Goal: Task Accomplishment & Management: Manage account settings

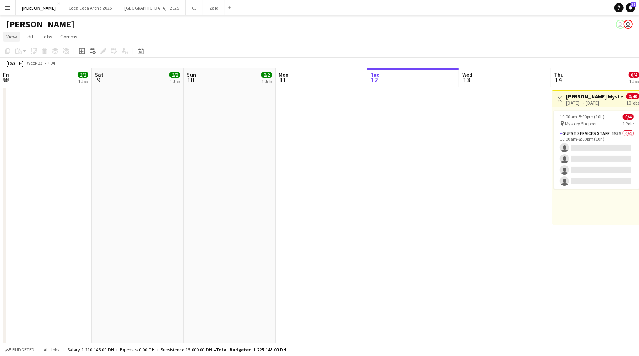
scroll to position [0, 287]
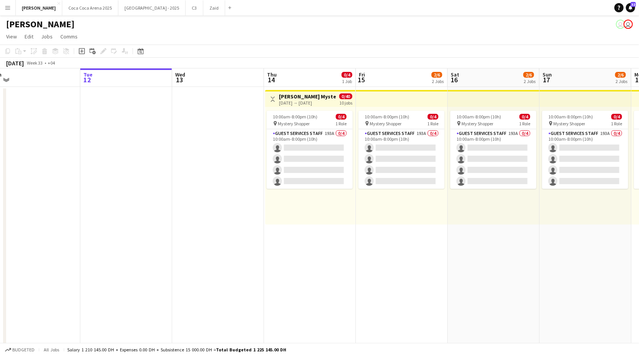
click at [12, 9] on button "Menu" at bounding box center [7, 7] width 15 height 15
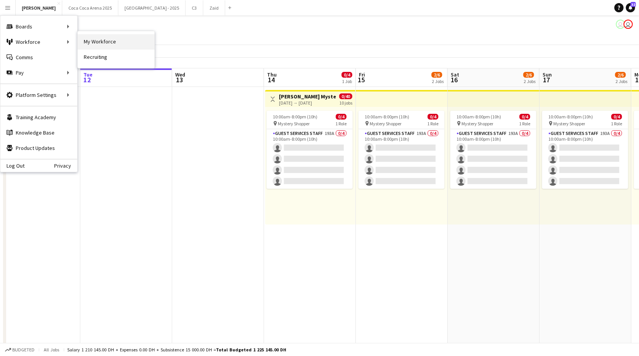
click at [91, 43] on link "My Workforce" at bounding box center [116, 41] width 77 height 15
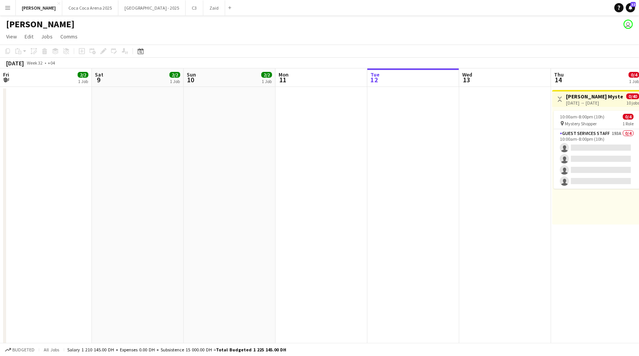
scroll to position [0, 183]
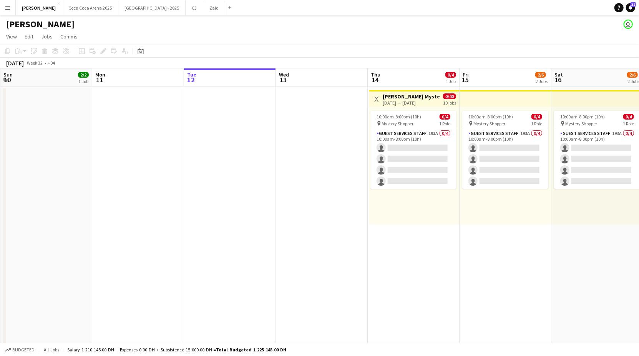
click at [400, 106] on app-top-bar "Toggle View Tamara Mystery Shopper 14-08-2025 → 23-08-2025 0/40 10 jobs" at bounding box center [414, 98] width 90 height 17
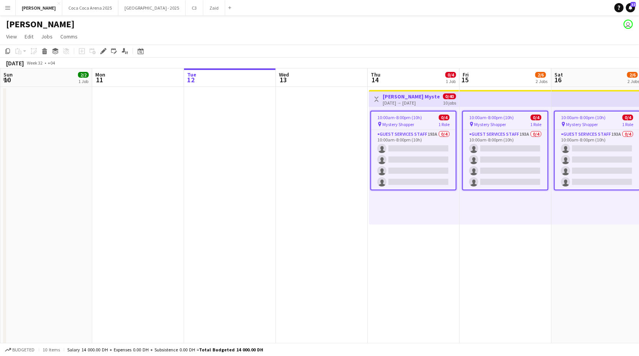
click at [401, 124] on span "Mystery Shopper" at bounding box center [398, 124] width 32 height 6
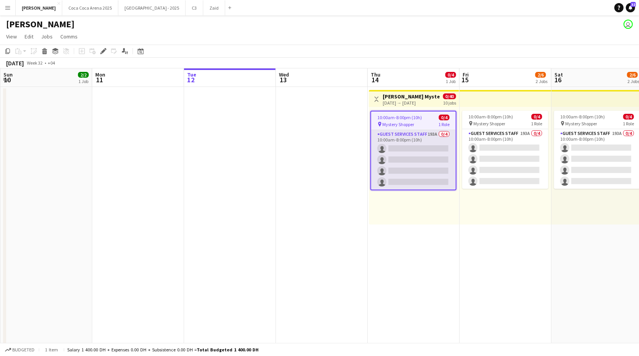
click at [403, 147] on app-card-role "Guest Services Staff 193A 0/4 10:00am-8:00pm (10h) single-neutral-actions singl…" at bounding box center [413, 160] width 84 height 60
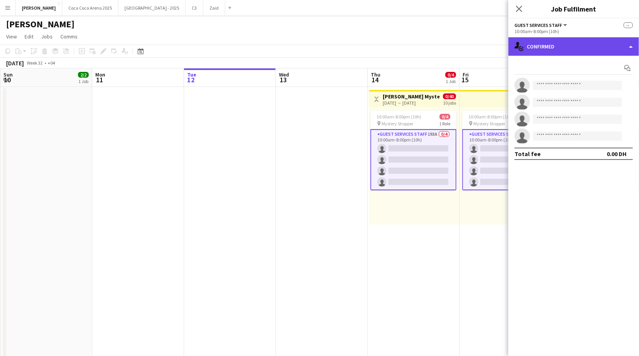
click at [543, 50] on div "single-neutral-actions-check-2 Confirmed" at bounding box center [573, 46] width 131 height 18
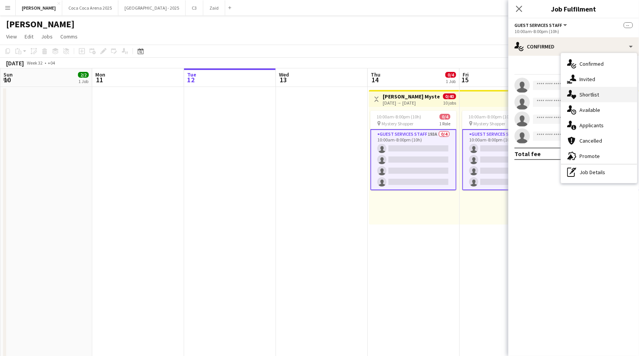
click at [574, 93] on icon "single-neutral-actions-heart" at bounding box center [571, 94] width 9 height 9
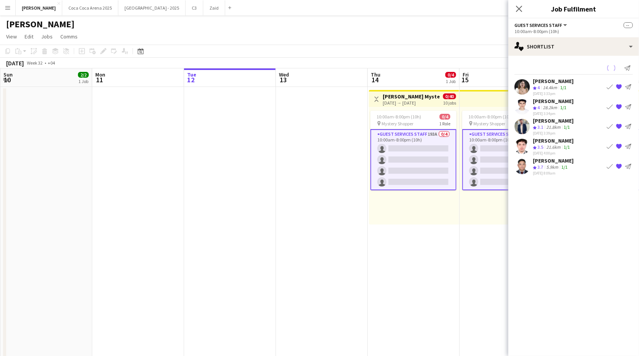
click at [555, 91] on div "10-08-2025 3:33pm" at bounding box center [553, 93] width 41 height 5
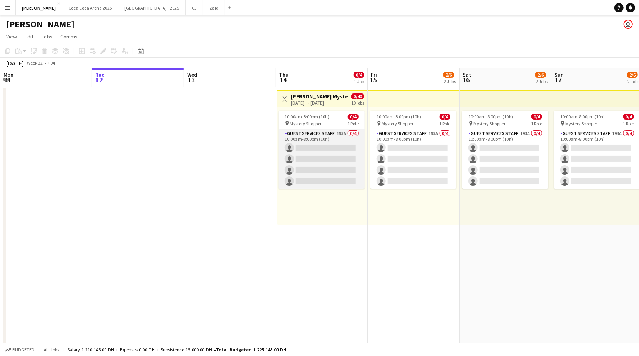
click at [319, 146] on app-card-role "Guest Services Staff 193A 0/4 10:00am-8:00pm (10h) single-neutral-actions singl…" at bounding box center [321, 159] width 86 height 60
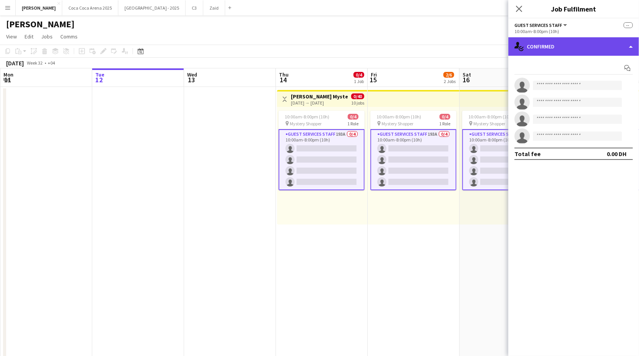
click at [539, 45] on div "single-neutral-actions-check-2 Confirmed" at bounding box center [573, 46] width 131 height 18
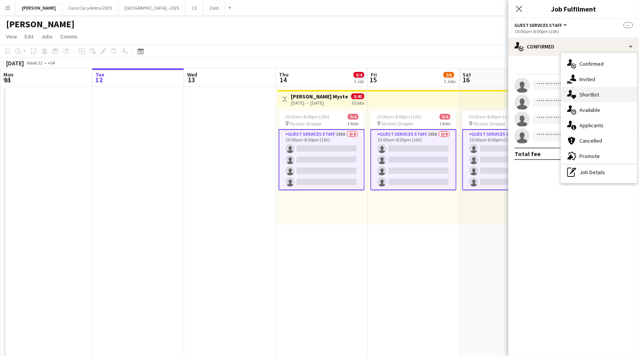
click at [588, 93] on div "single-neutral-actions-heart Shortlist" at bounding box center [599, 94] width 76 height 15
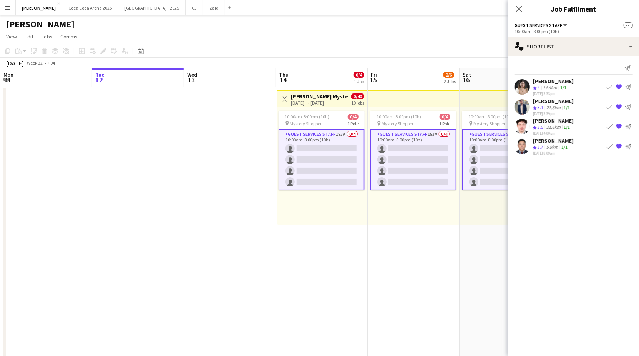
click at [544, 81] on div "Andrea Yerro" at bounding box center [553, 81] width 41 height 7
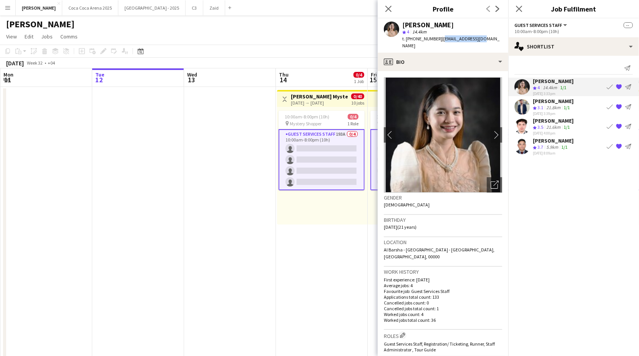
drag, startPoint x: 481, startPoint y: 37, endPoint x: 438, endPoint y: 41, distance: 42.8
click at [438, 41] on div "Andrea Yerro star 4 14.4km t. +971589909921 | amcyyyy@gmail.com" at bounding box center [443, 35] width 131 height 34
copy span "amcyyyy@gmail.com"
click at [566, 142] on div "Tommie Lajum" at bounding box center [553, 140] width 41 height 7
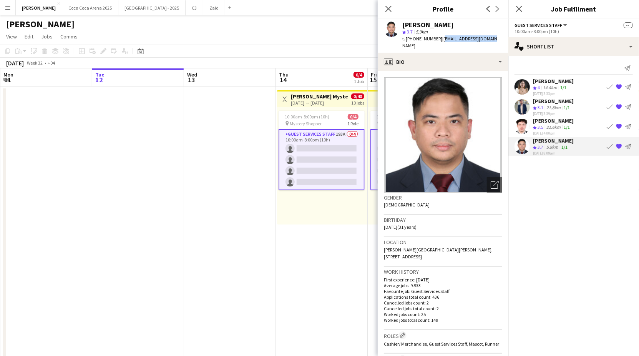
drag, startPoint x: 491, startPoint y: 38, endPoint x: 439, endPoint y: 39, distance: 52.6
click at [439, 39] on div "Tommie Lajum star 3.7 5.9km t. +971547345440 | tommielajum@gmail.com" at bounding box center [443, 35] width 131 height 34
copy span "tommielajum@gmail.com"
click at [560, 100] on div "Muhammad Numan" at bounding box center [553, 101] width 41 height 7
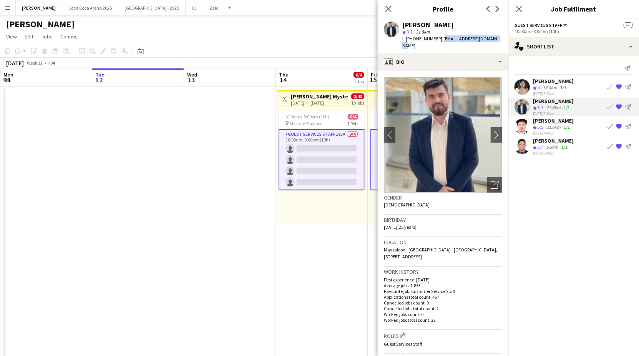
drag, startPoint x: 500, startPoint y: 37, endPoint x: 439, endPoint y: 39, distance: 61.5
click at [439, 39] on div "Muhammad Numan star 3.1 21.8km t. +971559574331 | ahmednoman1247@gmail.com" at bounding box center [443, 35] width 131 height 34
click at [312, 162] on app-card-role "Guest Services Staff 193A 0/4 10:00am-8:00pm (10h) single-neutral-actions singl…" at bounding box center [321, 159] width 86 height 61
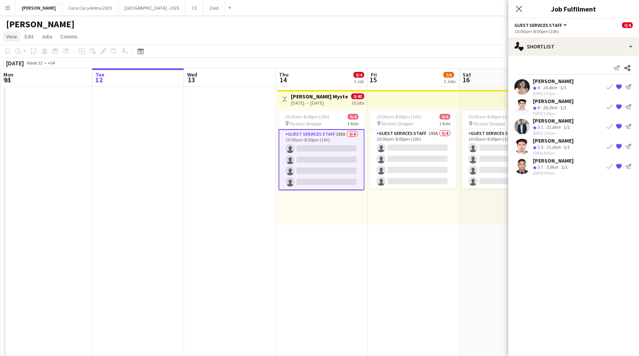
click at [16, 34] on span "View" at bounding box center [11, 36] width 11 height 7
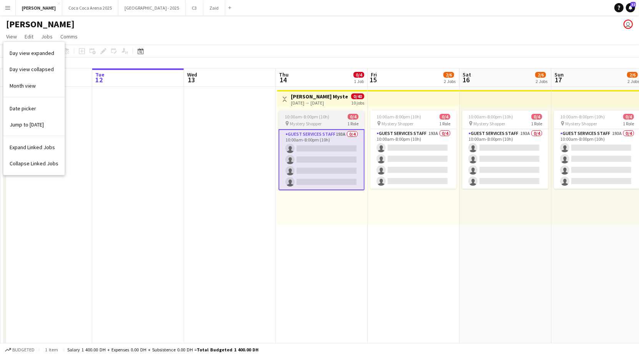
click at [314, 126] on app-job-card "10:00am-8:00pm (10h) 0/4 pin Mystery Shopper 1 Role Guest Services Staff 193A 0…" at bounding box center [321, 150] width 86 height 79
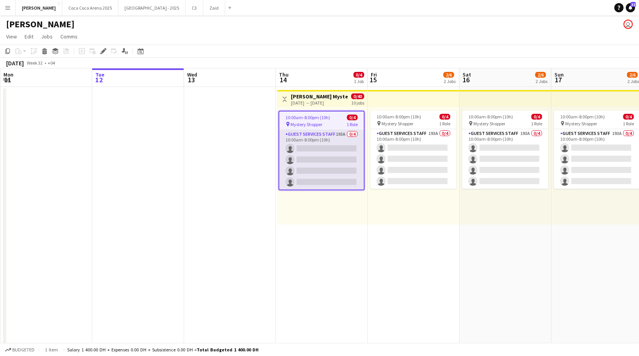
click at [338, 151] on app-card-role "Guest Services Staff 193A 0/4 10:00am-8:00pm (10h) single-neutral-actions singl…" at bounding box center [321, 160] width 84 height 60
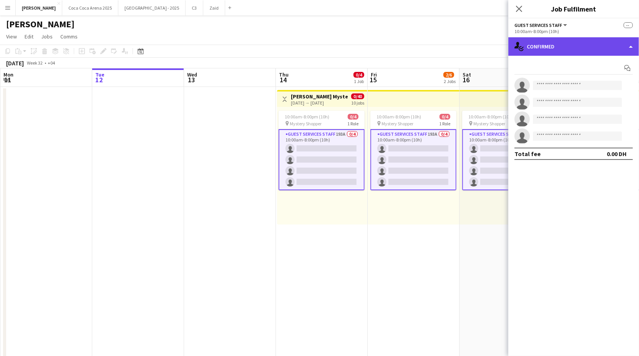
click at [555, 46] on div "single-neutral-actions-check-2 Confirmed" at bounding box center [573, 46] width 131 height 18
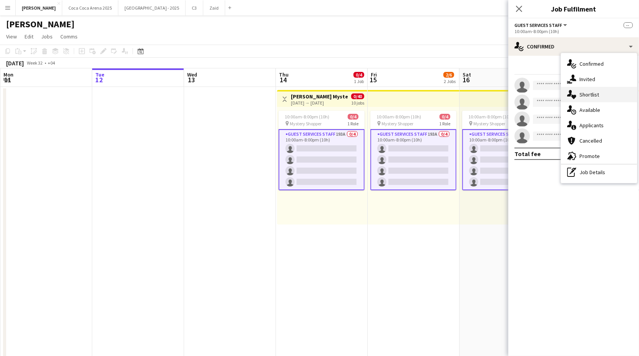
click at [582, 98] on div "single-neutral-actions-heart Shortlist" at bounding box center [599, 94] width 76 height 15
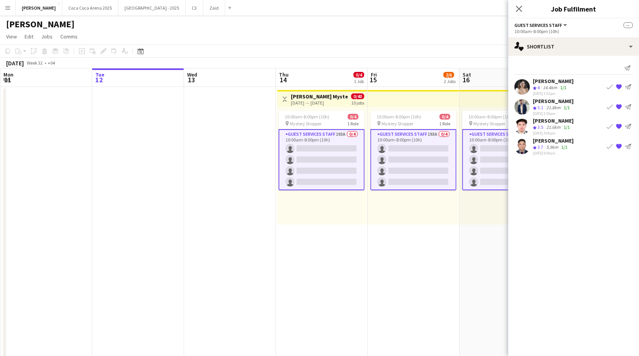
click at [316, 154] on app-card-role "Guest Services Staff 193A 0/4 10:00am-8:00pm (10h) single-neutral-actions singl…" at bounding box center [321, 159] width 86 height 61
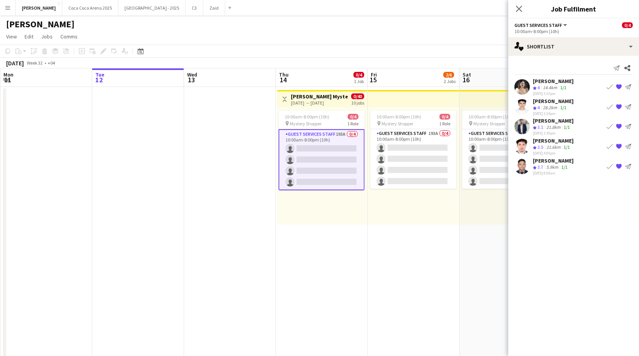
click at [539, 103] on div "Abdulla Mohamed" at bounding box center [553, 101] width 41 height 7
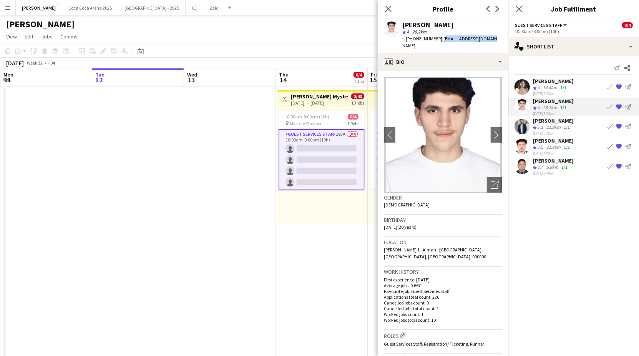
drag, startPoint x: 493, startPoint y: 38, endPoint x: 439, endPoint y: 39, distance: 54.2
click at [439, 39] on div "Abdulla Mohamed star 4 28.2km t. +971505898855 | aboodal3msi@gmail.com" at bounding box center [443, 35] width 131 height 34
copy span "aboodal3msi@gmail.com"
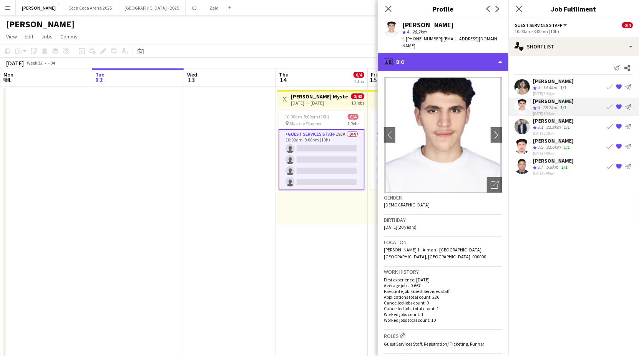
click at [470, 53] on div "profile Bio" at bounding box center [443, 62] width 131 height 18
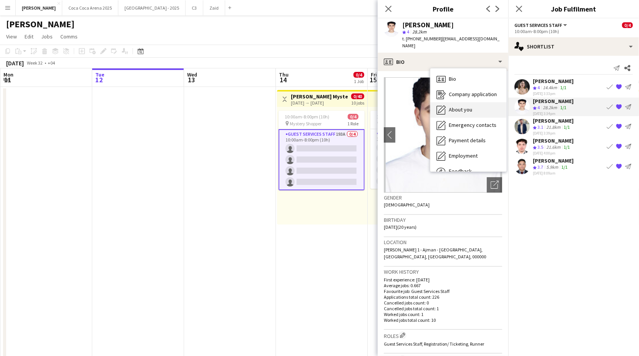
click at [465, 106] on span "About you" at bounding box center [460, 109] width 23 height 7
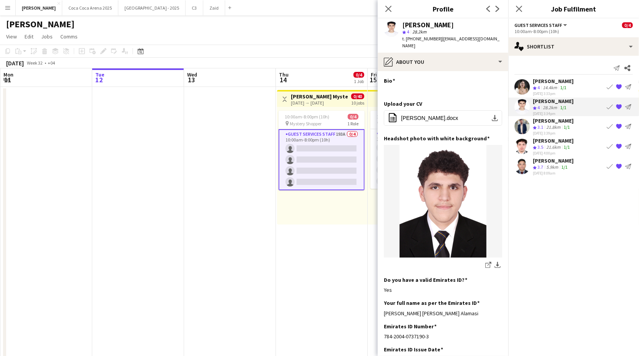
scroll to position [0, 177]
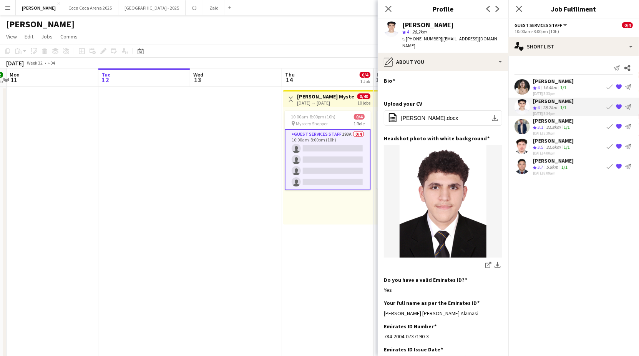
click at [555, 123] on div "Muhammad Numan" at bounding box center [553, 120] width 41 height 7
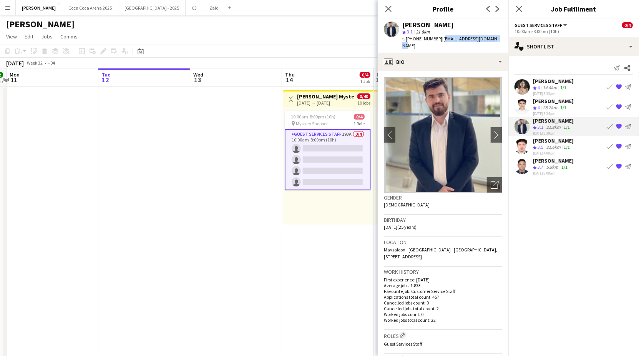
drag, startPoint x: 500, startPoint y: 40, endPoint x: 439, endPoint y: 39, distance: 61.1
click at [439, 39] on div "Muhammad Numan star 3.1 21.8km t. +971559574331 | ahmednoman1247@gmail.com" at bounding box center [443, 35] width 131 height 34
copy span "ahmednoman1247@gmail.com"
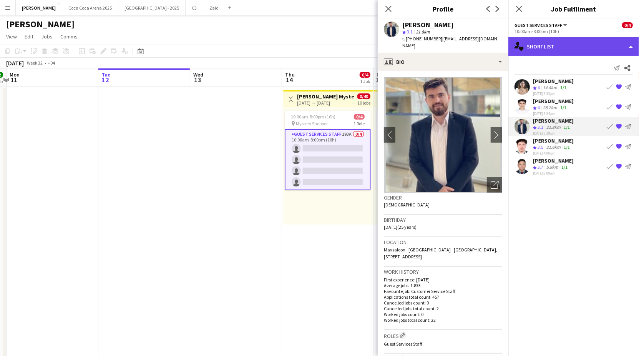
click at [566, 47] on div "single-neutral-actions-heart Shortlist" at bounding box center [573, 46] width 131 height 18
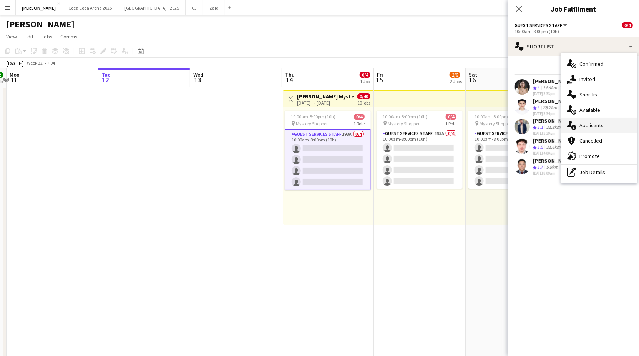
click at [583, 124] on div "single-neutral-actions-information Applicants" at bounding box center [599, 125] width 76 height 15
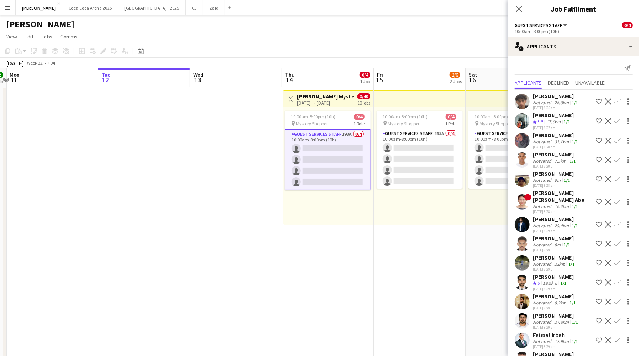
click at [545, 203] on div "Not rated" at bounding box center [543, 206] width 20 height 6
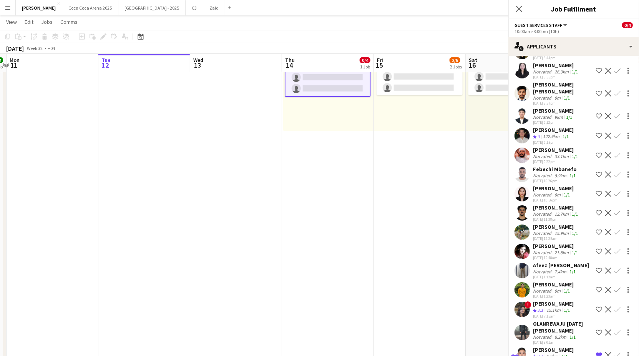
scroll to position [2815, 0]
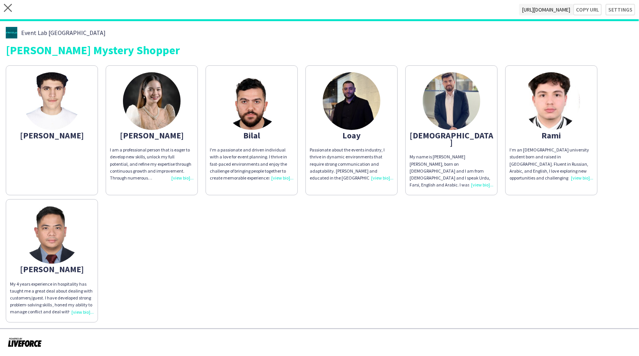
click at [637, 136] on div "Event Lab UAE [PERSON_NAME] Mystery Shopper [PERSON_NAME] I am a professional p…" at bounding box center [319, 174] width 639 height 307
click at [378, 176] on div "Passionate about the events industry, I thrive in dynamic environments that req…" at bounding box center [352, 163] width 84 height 35
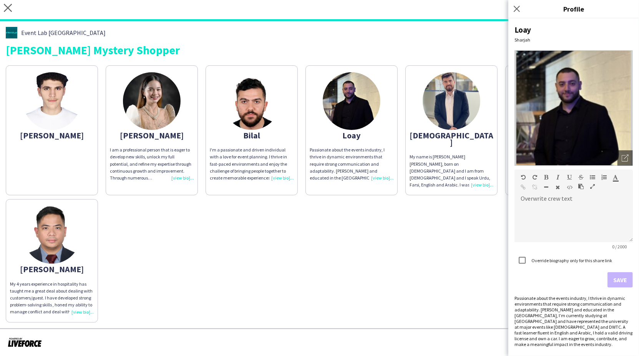
click at [386, 262] on div "[PERSON_NAME] I am a professional person that is eager to develop new skills, u…" at bounding box center [319, 191] width 627 height 261
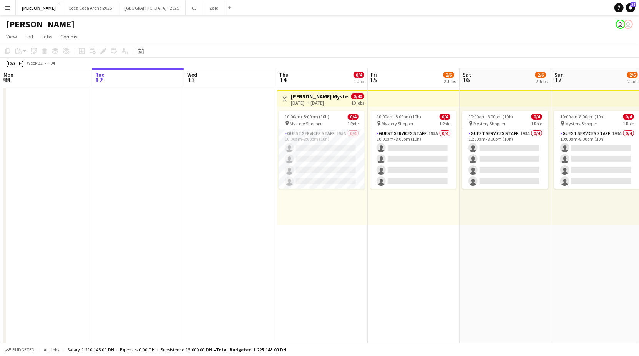
click at [8, 8] on app-icon "Menu" at bounding box center [8, 8] width 6 height 6
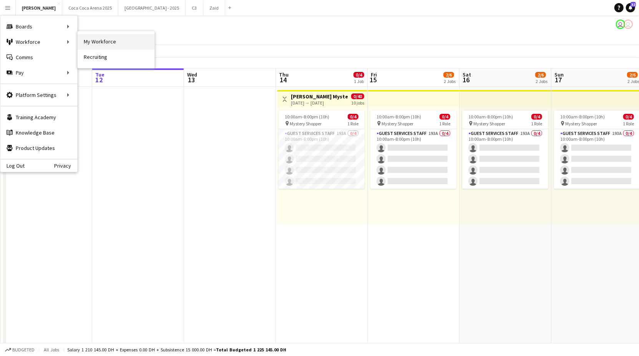
click at [111, 39] on link "My Workforce" at bounding box center [116, 41] width 77 height 15
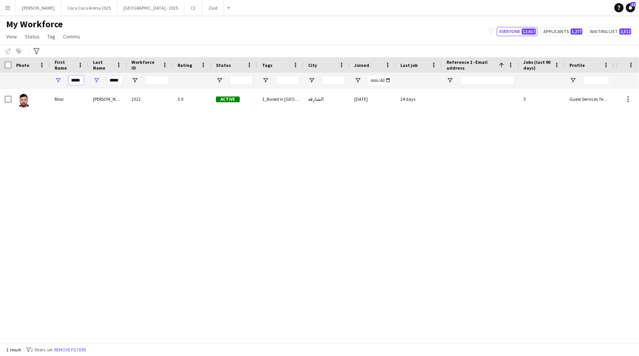
click at [81, 79] on input "*****" at bounding box center [75, 80] width 15 height 9
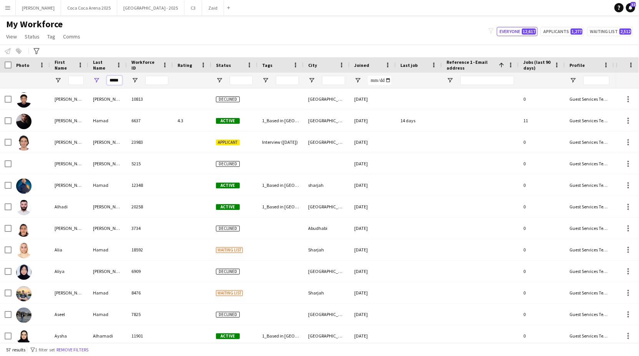
click at [115, 84] on input "*****" at bounding box center [114, 80] width 15 height 9
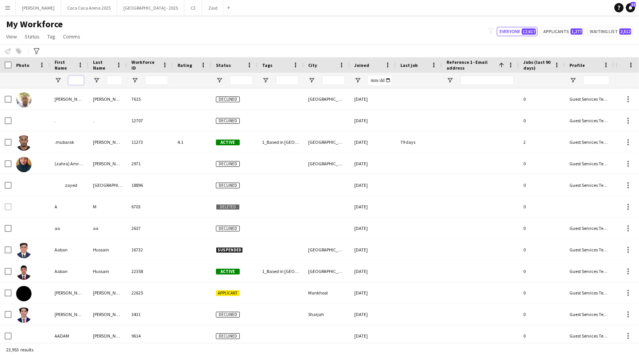
click at [75, 80] on input "First Name Filter Input" at bounding box center [75, 80] width 15 height 9
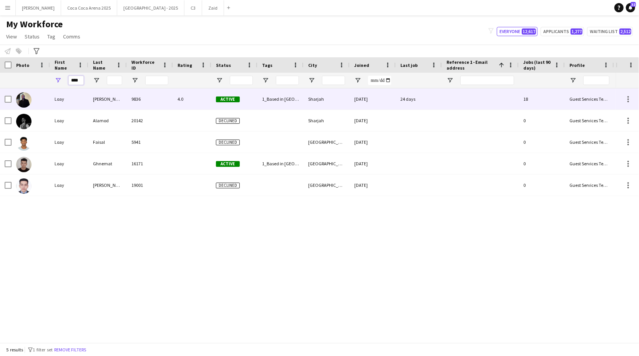
type input "****"
click at [57, 101] on div "Loay" at bounding box center [69, 98] width 38 height 21
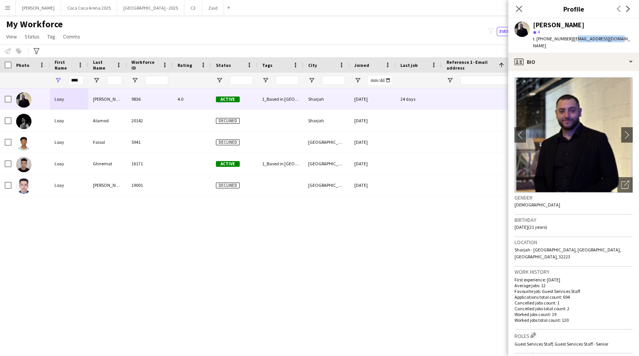
drag, startPoint x: 613, startPoint y: 38, endPoint x: 570, endPoint y: 40, distance: 43.1
click at [570, 40] on div "Loay Al qaisi star 4 t. +971545496567 | loislah799@gmail.com" at bounding box center [573, 35] width 131 height 34
copy span "loislah799@gmail.com"
